Goal: Task Accomplishment & Management: Use online tool/utility

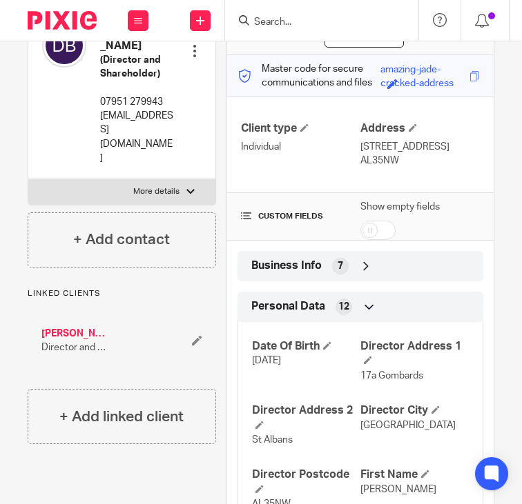
scroll to position [161, 0]
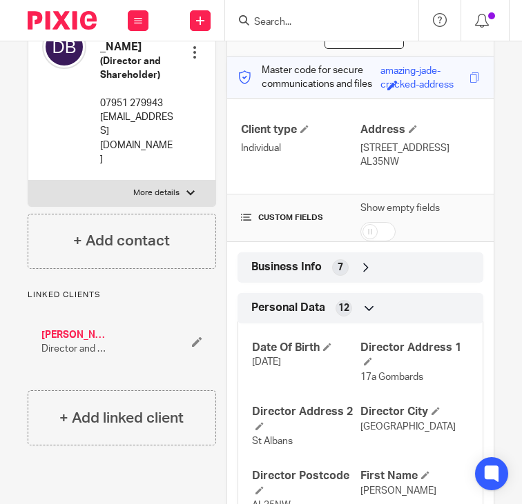
click at [269, 21] on input "Search" at bounding box center [315, 23] width 124 height 12
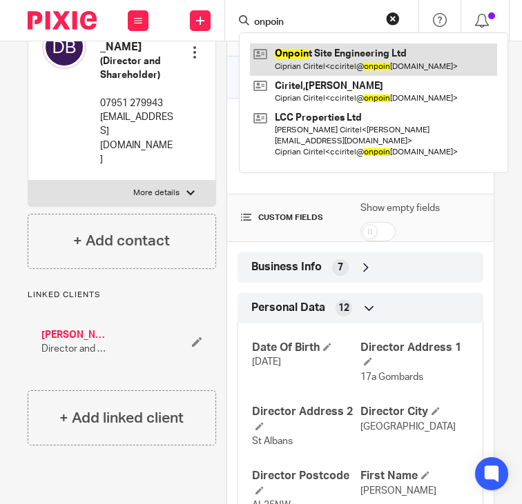
type input "onpoin"
click at [289, 52] on link at bounding box center [373, 59] width 247 height 32
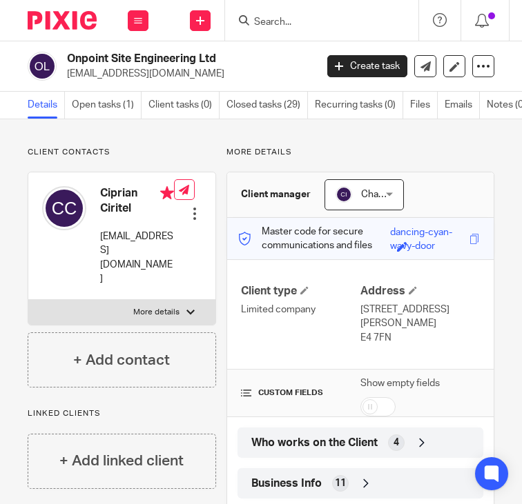
click at [148, 307] on p "More details" at bounding box center [156, 312] width 46 height 11
click at [28, 299] on input "More details" at bounding box center [28, 299] width 1 height 1
checkbox input "true"
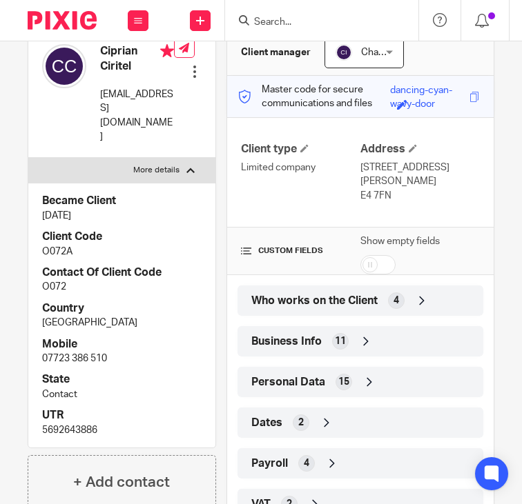
scroll to position [149, 0]
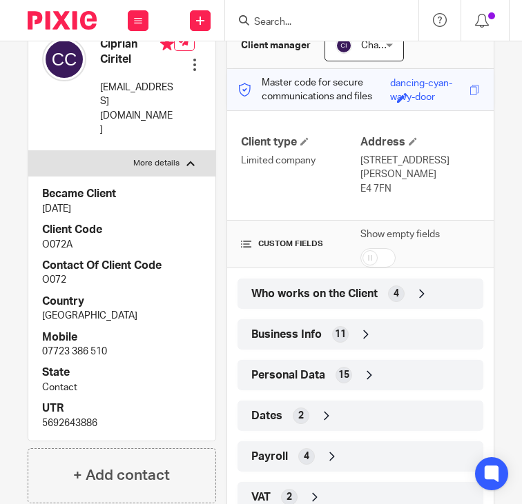
drag, startPoint x: 349, startPoint y: 155, endPoint x: 368, endPoint y: 170, distance: 24.0
click at [368, 170] on div "Client type Limited company Address 2 KING GEORGE WAY, LONDON E4 7FN" at bounding box center [360, 165] width 266 height 110
drag, startPoint x: 368, startPoint y: 170, endPoint x: 353, endPoint y: 158, distance: 18.6
click at [360, 158] on p "2 KING GEORGE WAY, LONDON" at bounding box center [419, 168] width 119 height 28
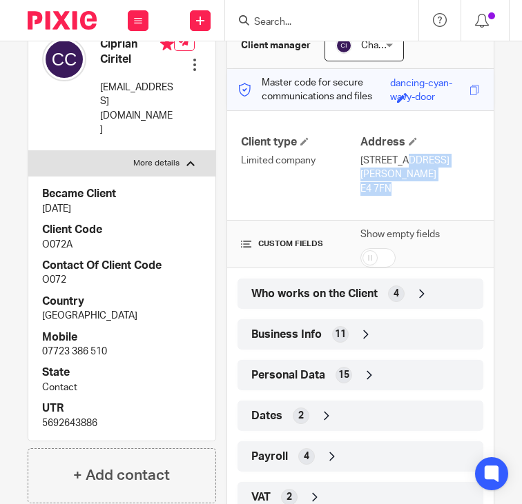
drag, startPoint x: 353, startPoint y: 158, endPoint x: 386, endPoint y: 186, distance: 43.1
click at [386, 186] on div "Address 2 KING GEORGE WAY, LONDON E4 7FN" at bounding box center [419, 165] width 119 height 61
click at [208, 23] on link at bounding box center [200, 20] width 21 height 21
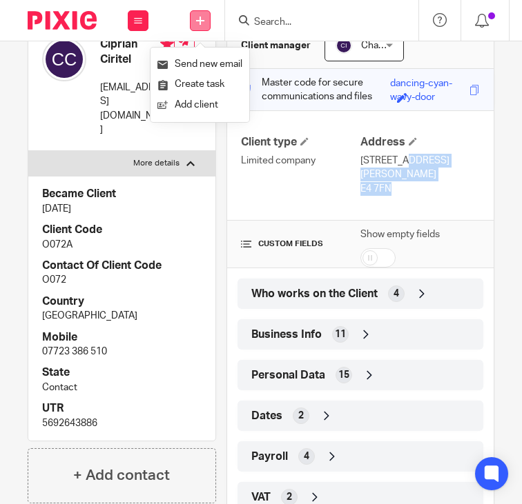
click at [201, 25] on link at bounding box center [200, 20] width 21 height 21
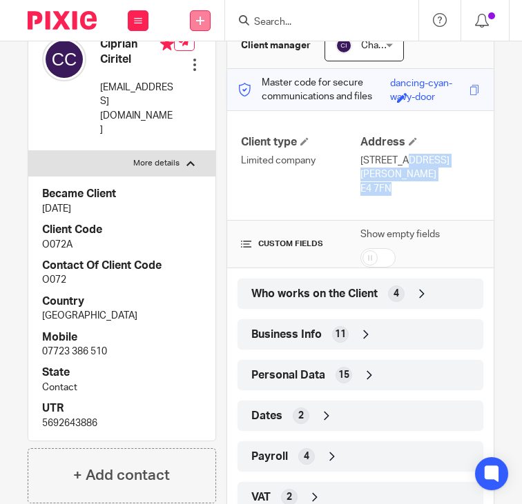
click at [201, 25] on link at bounding box center [200, 20] width 21 height 21
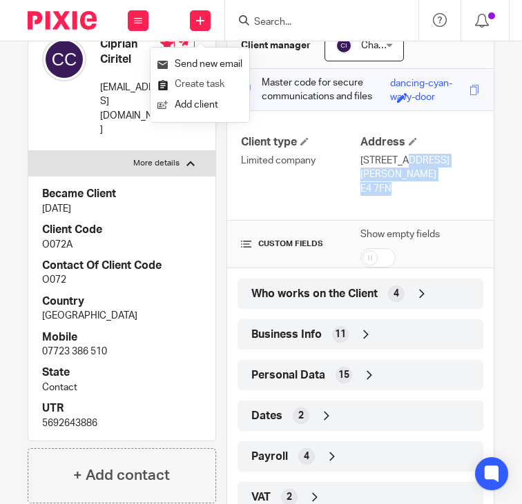
click at [204, 91] on link "Create task" at bounding box center [199, 85] width 85 height 20
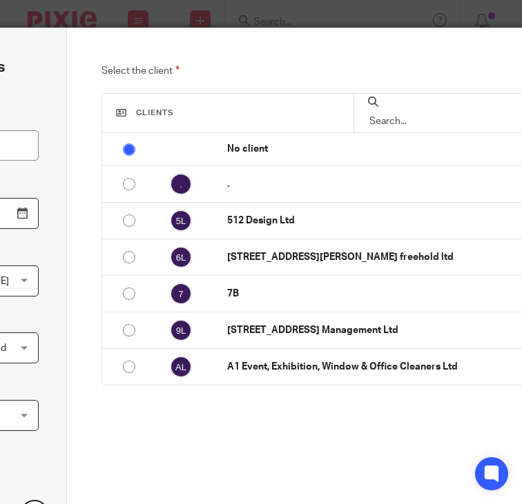
scroll to position [0, 116]
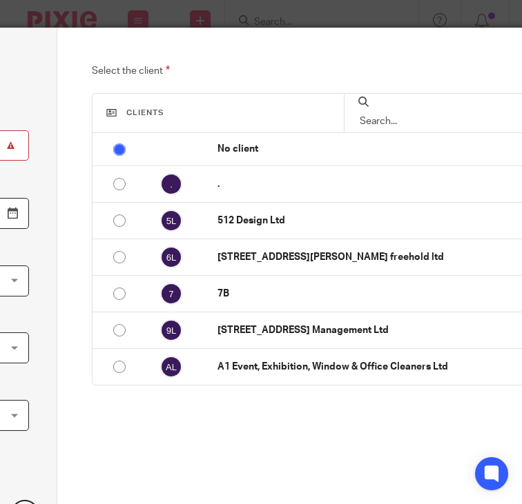
click at [402, 114] on input "text" at bounding box center [441, 121] width 166 height 15
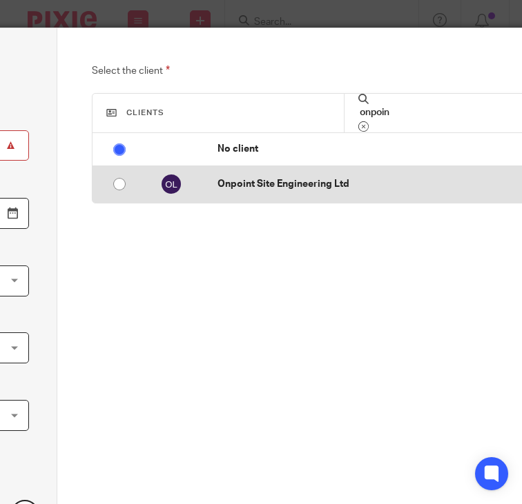
type input "onpoin"
click at [337, 173] on td "Onpoint Site Engineering Ltd" at bounding box center [371, 184] width 335 height 37
radio input "false"
radio input "true"
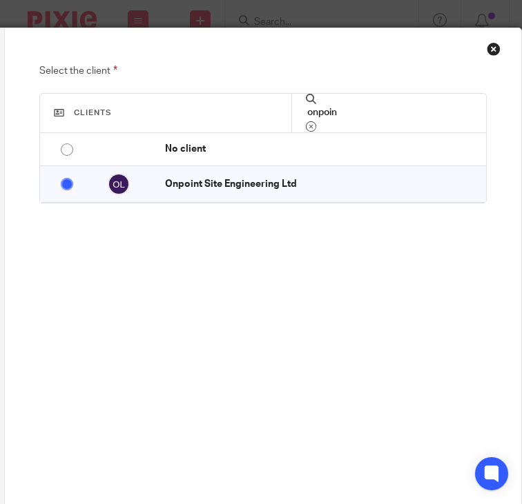
scroll to position [233, 179]
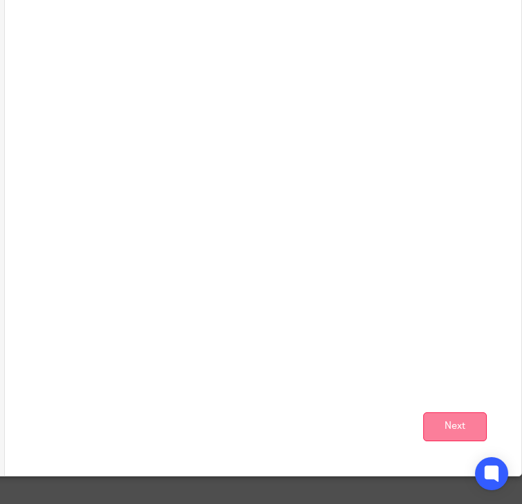
click at [448, 415] on button "Next" at bounding box center [454, 428] width 63 height 30
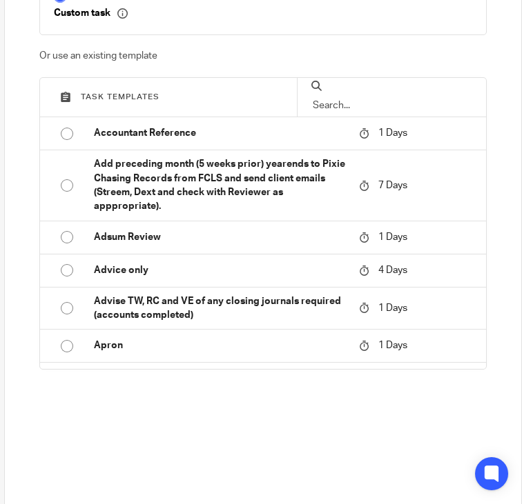
scroll to position [95, 179]
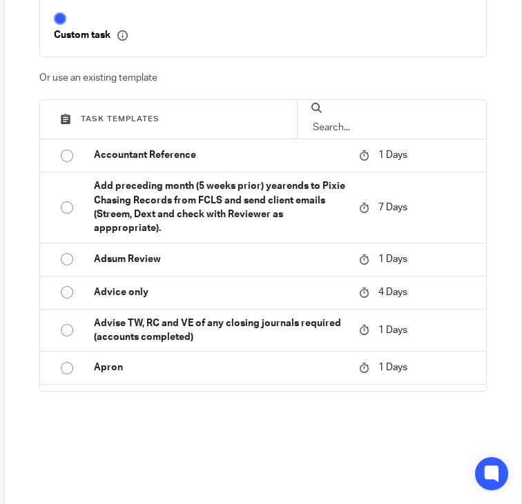
click at [364, 130] on input "text" at bounding box center [391, 127] width 161 height 15
type input "c"
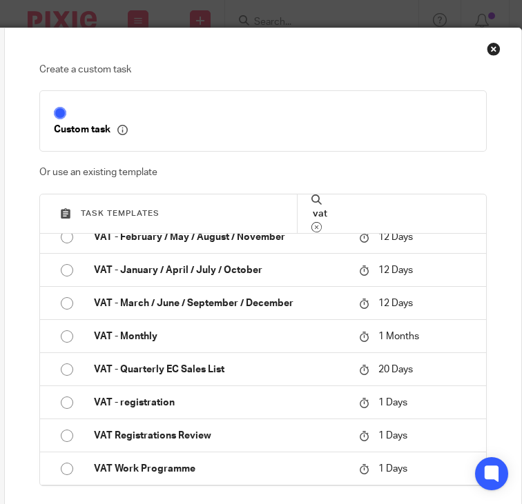
scroll to position [0, 0]
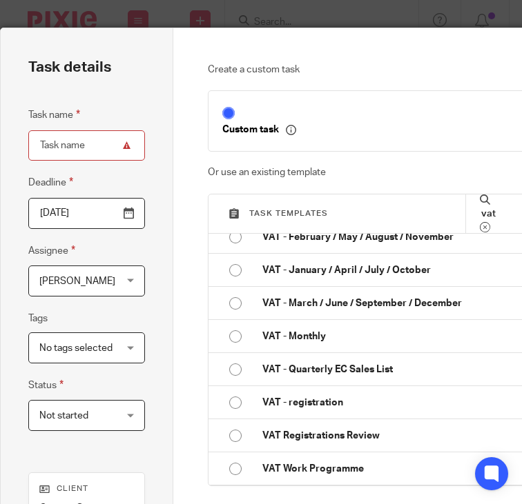
type input "vat"
click at [55, 143] on input "Task name" at bounding box center [86, 145] width 117 height 31
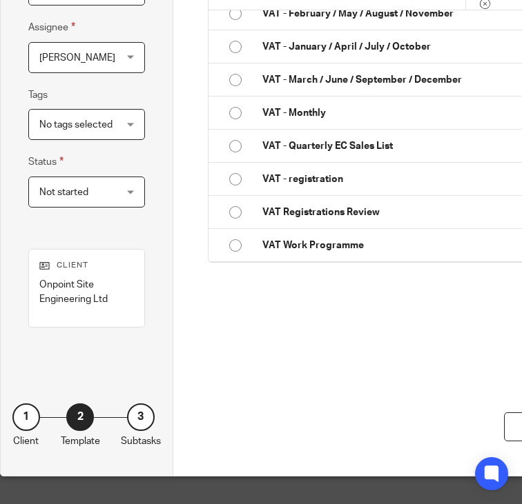
scroll to position [233, 179]
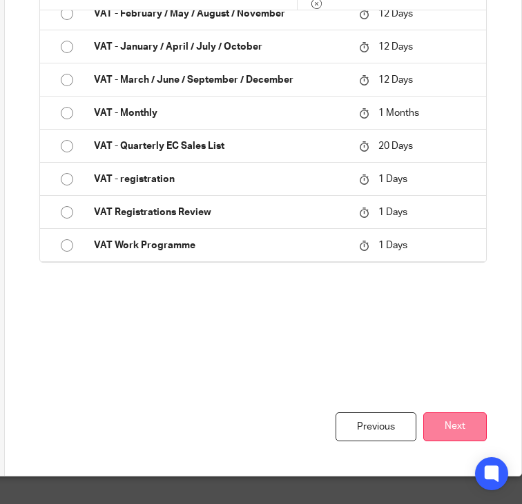
type input "VAT 427"
click at [431, 414] on button "Next" at bounding box center [454, 428] width 63 height 30
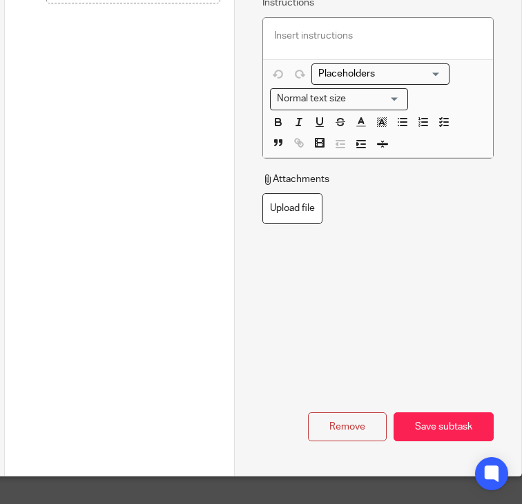
click at [431, 414] on div "Save subtask" at bounding box center [443, 428] width 100 height 30
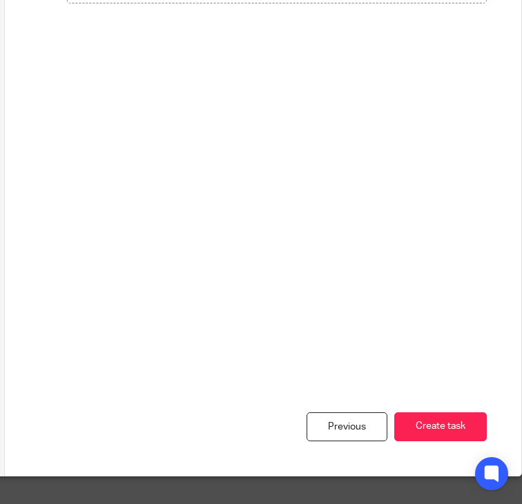
click at [431, 414] on button "Create task" at bounding box center [440, 428] width 92 height 30
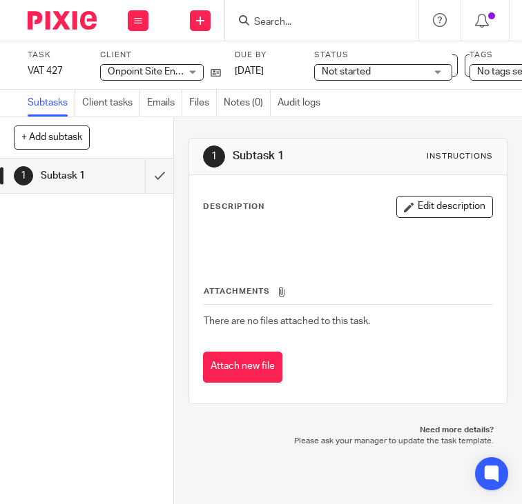
click at [68, 24] on img at bounding box center [62, 20] width 69 height 19
